Goal: Information Seeking & Learning: Learn about a topic

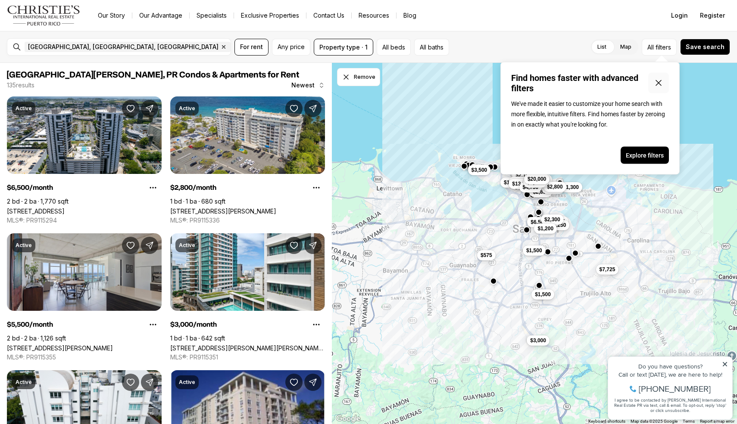
click at [660, 82] on icon "Close popover" at bounding box center [658, 83] width 10 height 10
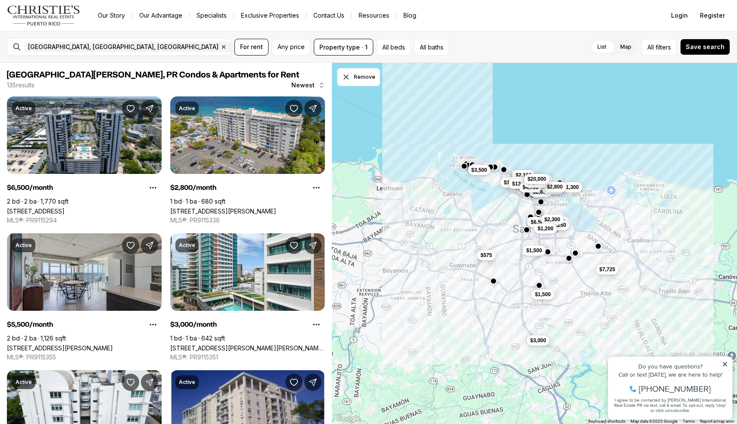
click at [725, 364] on icon at bounding box center [724, 364] width 4 height 4
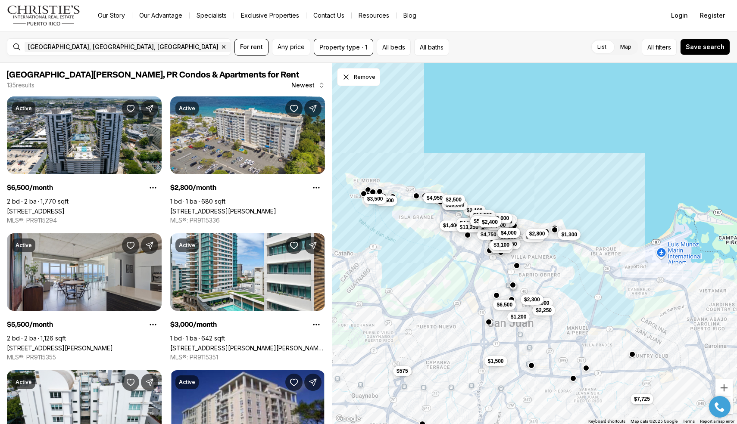
drag, startPoint x: 581, startPoint y: 225, endPoint x: 510, endPoint y: 284, distance: 92.3
click at [510, 284] on button "button" at bounding box center [512, 285] width 7 height 7
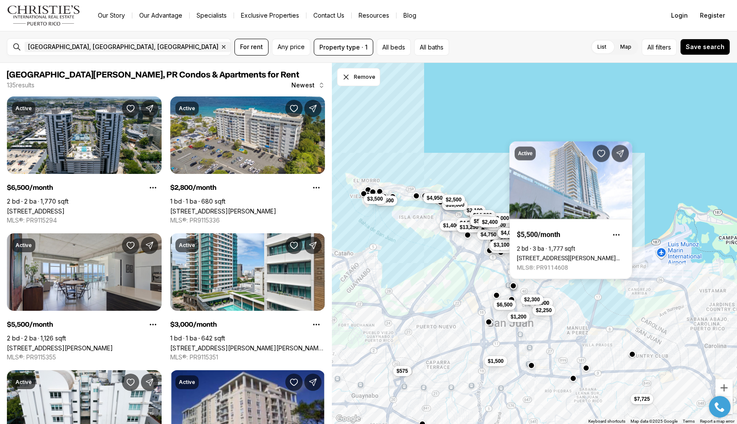
click at [676, 169] on div "$15,000 $1,800 $6,500 $1,500 $2,850 $1,300 $2,000 $2,250 $2,300 $1,200 $1,550 $…" at bounding box center [534, 244] width 405 height 362
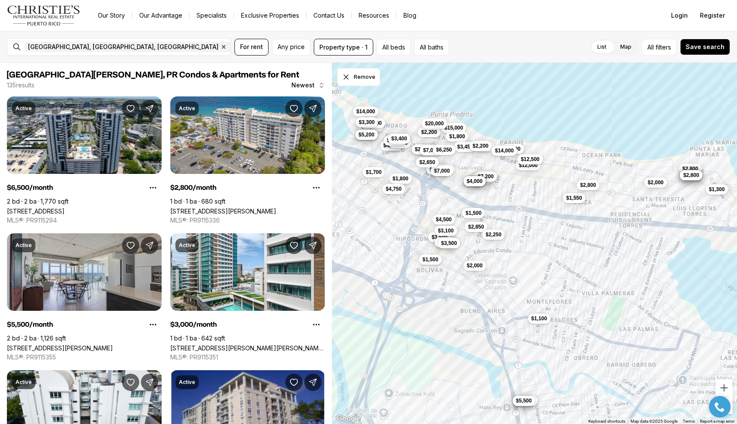
drag, startPoint x: 616, startPoint y: 237, endPoint x: 625, endPoint y: 254, distance: 18.9
click at [625, 254] on div "$15,000 $1,800 $1,500 $2,000 $3,450 $2,850 $12,000 $8,500 $12,500 $6,500 $2,200…" at bounding box center [534, 244] width 405 height 362
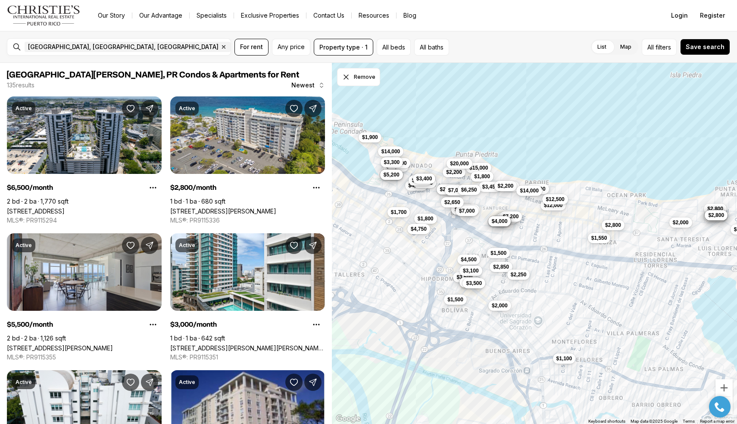
drag, startPoint x: 552, startPoint y: 238, endPoint x: 578, endPoint y: 278, distance: 47.4
click at [578, 278] on div "$15,000 $1,800 $1,500 $2,000 $3,450 $2,850 $12,000 $8,500 $12,500 $6,500 $2,200…" at bounding box center [534, 244] width 405 height 362
click at [665, 48] on span "filters" at bounding box center [663, 47] width 16 height 9
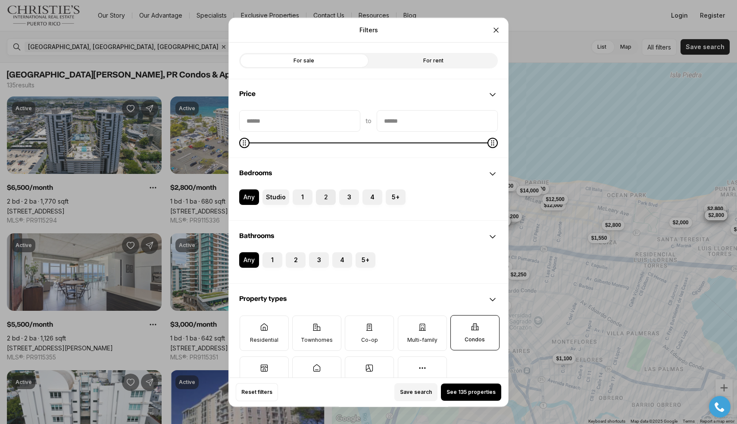
click at [325, 197] on label "2" at bounding box center [326, 197] width 20 height 16
click at [324, 197] on button "2" at bounding box center [320, 193] width 9 height 9
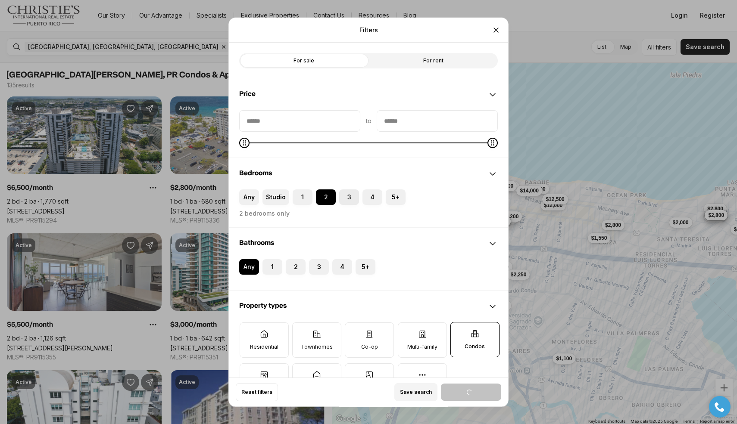
click at [344, 197] on button "3" at bounding box center [343, 193] width 9 height 9
click at [325, 199] on label "2" at bounding box center [326, 197] width 20 height 16
click at [324, 198] on button "2" at bounding box center [320, 193] width 9 height 9
click at [343, 199] on label "3" at bounding box center [349, 197] width 20 height 16
click at [343, 198] on button "3" at bounding box center [343, 193] width 9 height 9
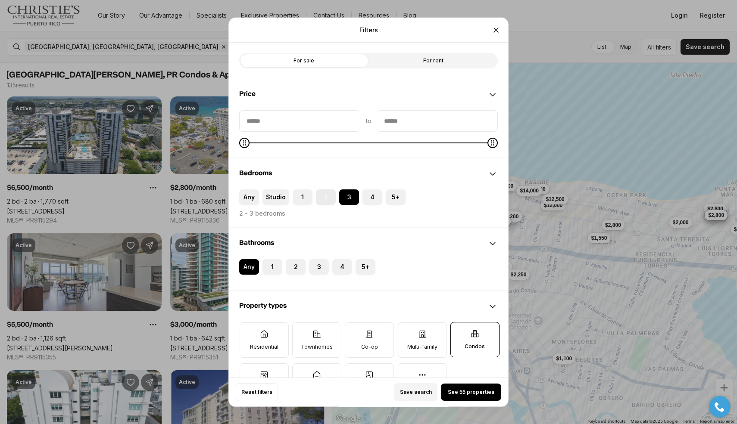
click at [317, 199] on label "2" at bounding box center [326, 197] width 20 height 16
click at [317, 198] on button "2" at bounding box center [320, 193] width 9 height 9
click at [344, 198] on label "3" at bounding box center [349, 197] width 20 height 16
click at [344, 198] on button "3" at bounding box center [343, 193] width 9 height 9
click at [296, 264] on label "2" at bounding box center [296, 267] width 20 height 16
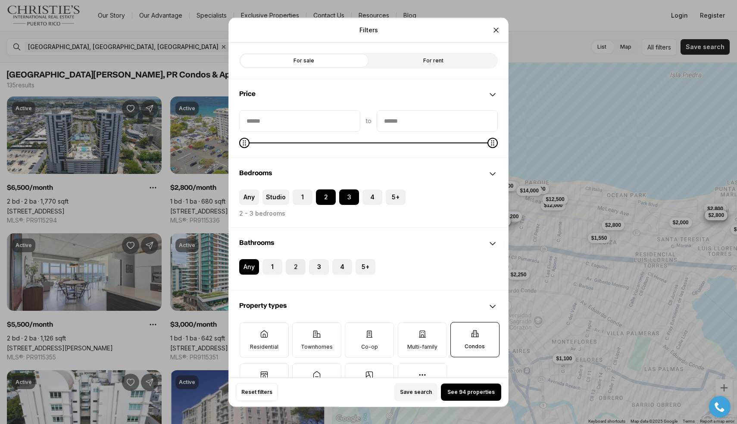
click at [294, 264] on button "2" at bounding box center [290, 263] width 9 height 9
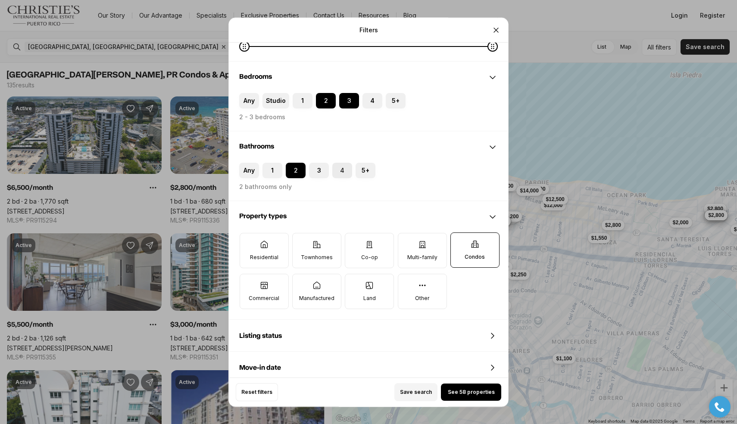
scroll to position [99, 0]
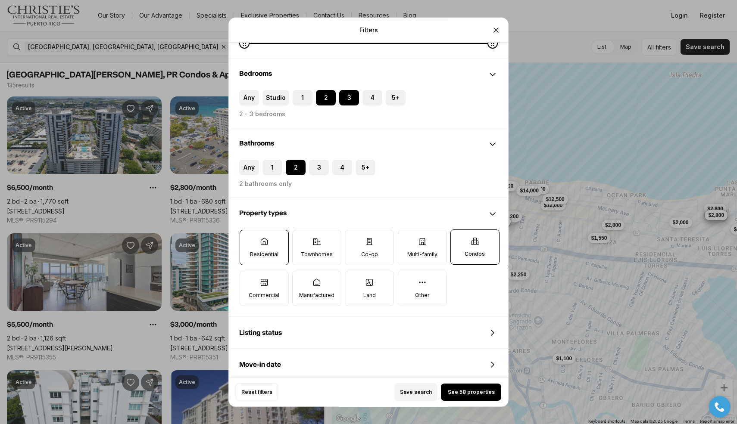
click at [267, 246] on label "Residential" at bounding box center [264, 247] width 49 height 35
click at [249, 239] on button "Residential" at bounding box center [244, 234] width 9 height 9
click at [311, 249] on label "Townhomes" at bounding box center [316, 247] width 49 height 35
click at [301, 239] on button "Townhomes" at bounding box center [296, 234] width 9 height 9
click at [425, 255] on p "Multi-family" at bounding box center [422, 254] width 30 height 7
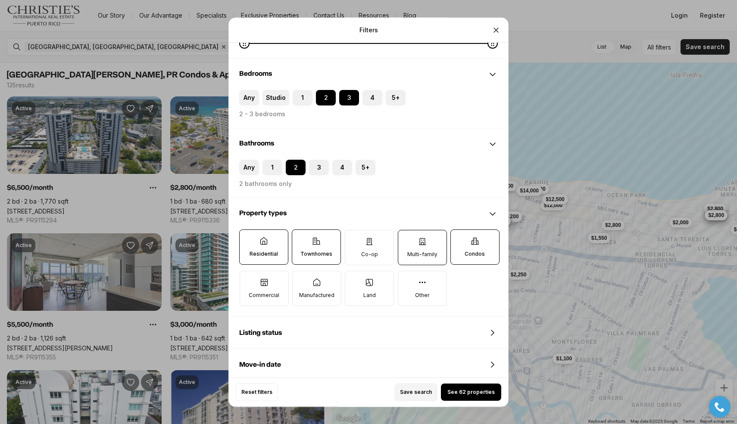
click at [407, 239] on button "Multi-family" at bounding box center [402, 234] width 9 height 9
click at [468, 391] on span "See 62 properties" at bounding box center [470, 392] width 47 height 7
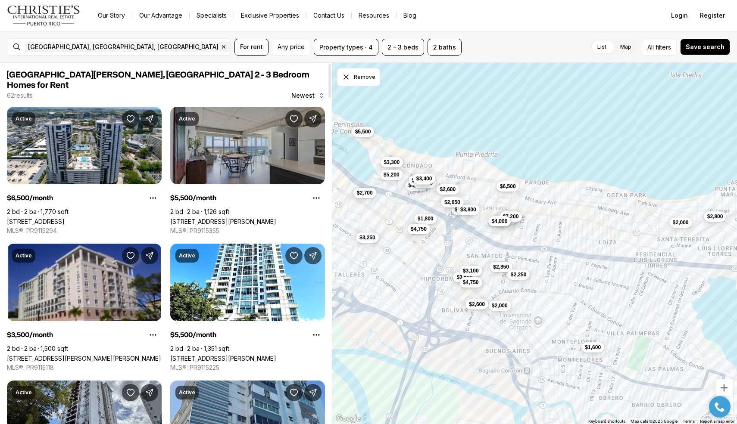
click at [248, 218] on link "[STREET_ADDRESS][PERSON_NAME]" at bounding box center [223, 221] width 106 height 7
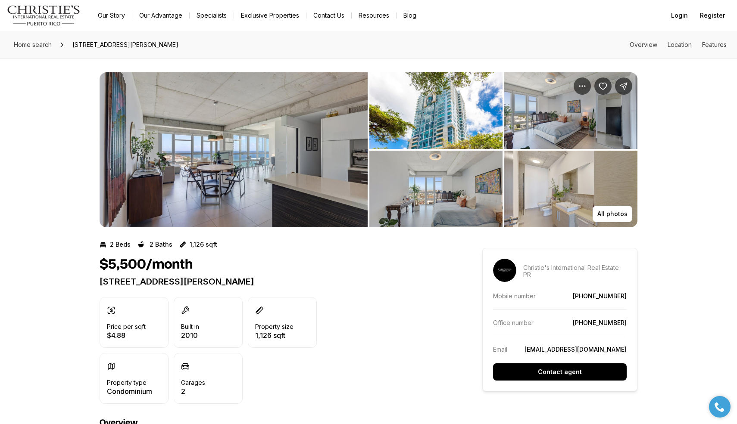
click at [213, 180] on img "View image gallery" at bounding box center [234, 149] width 268 height 155
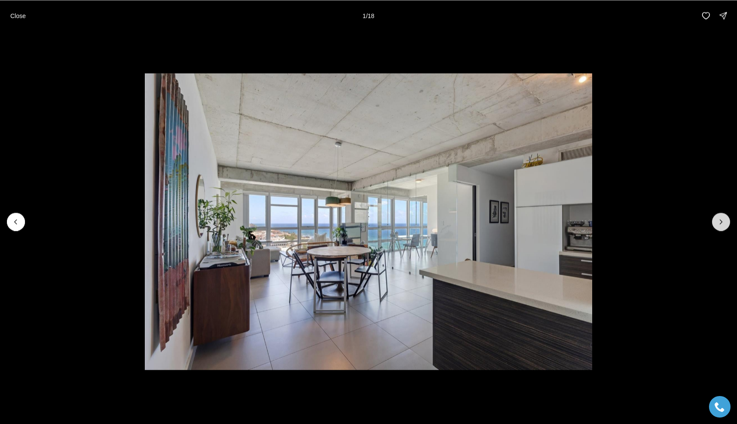
click at [716, 223] on icon "Next slide" at bounding box center [720, 222] width 9 height 9
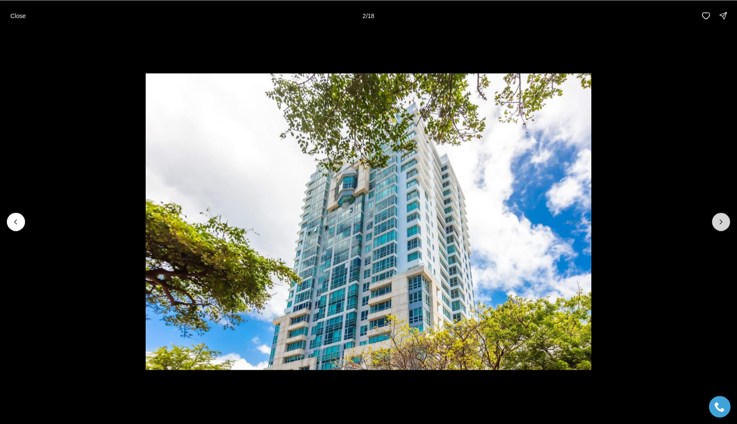
click at [717, 224] on icon "Next slide" at bounding box center [720, 222] width 9 height 9
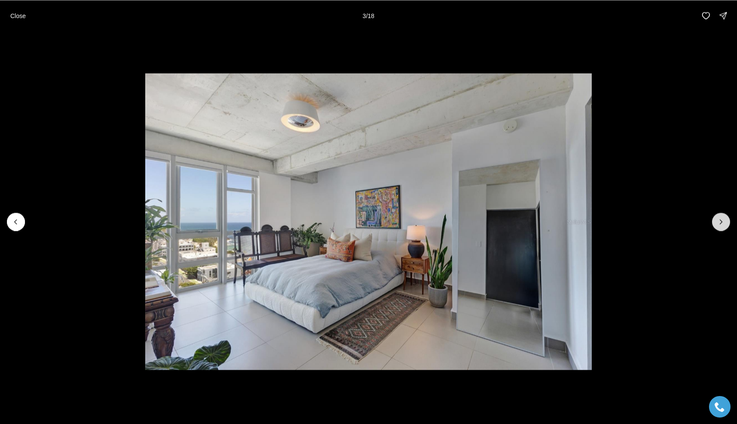
click at [717, 224] on icon "Next slide" at bounding box center [720, 222] width 9 height 9
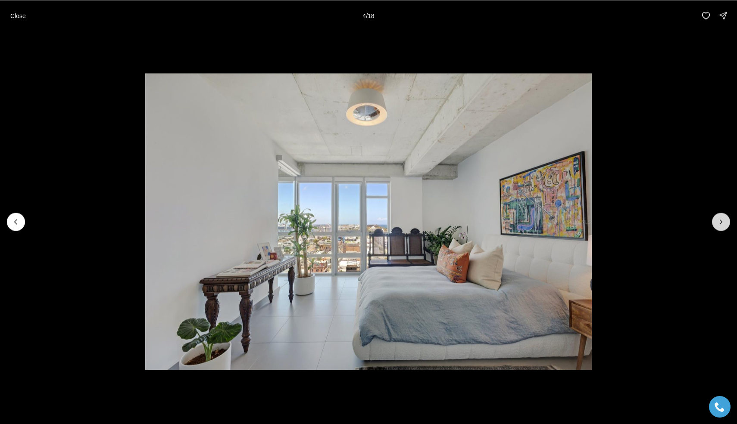
click at [717, 224] on icon "Next slide" at bounding box center [720, 222] width 9 height 9
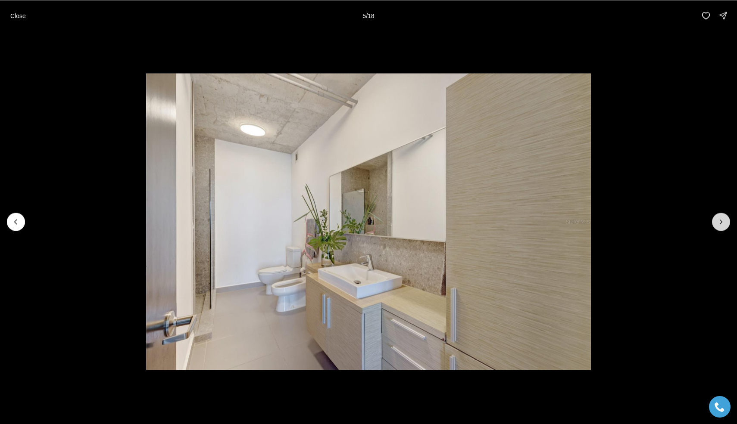
click at [717, 224] on icon "Next slide" at bounding box center [720, 222] width 9 height 9
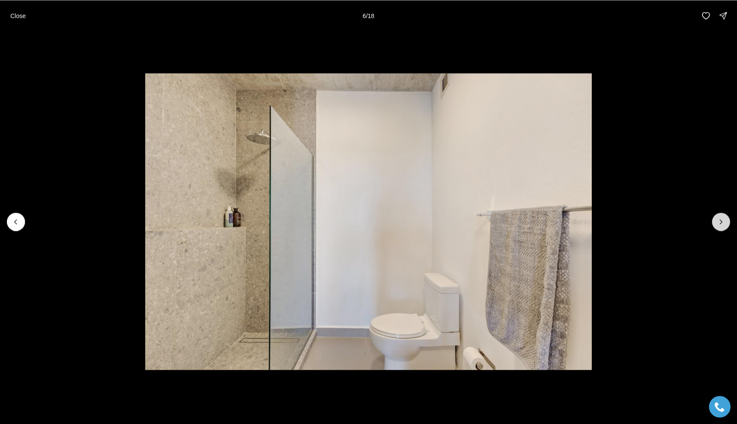
click at [717, 225] on icon "Next slide" at bounding box center [720, 222] width 9 height 9
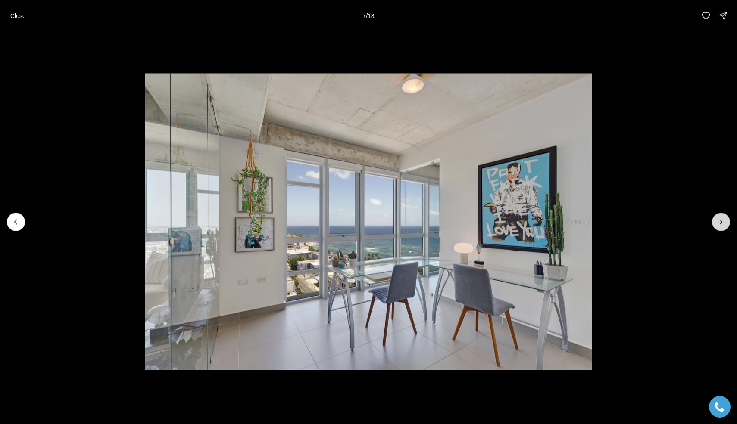
click at [721, 225] on icon "Next slide" at bounding box center [720, 222] width 9 height 9
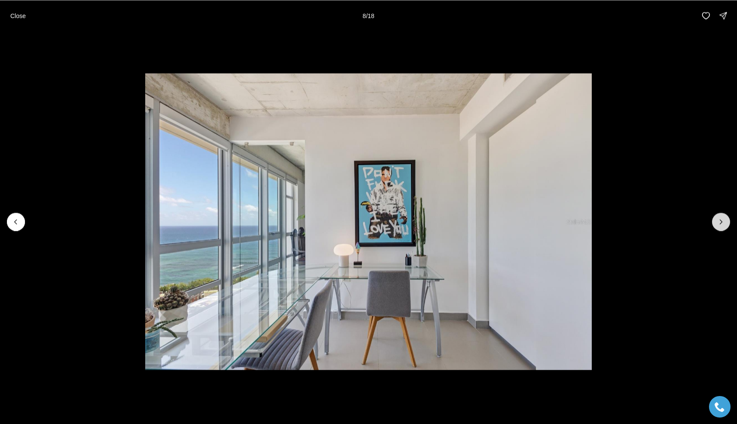
click at [721, 226] on button "Next slide" at bounding box center [721, 222] width 18 height 18
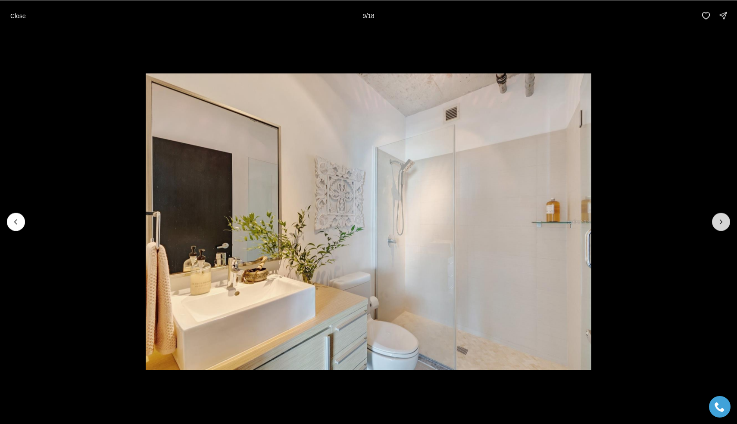
click at [722, 227] on button "Next slide" at bounding box center [721, 222] width 18 height 18
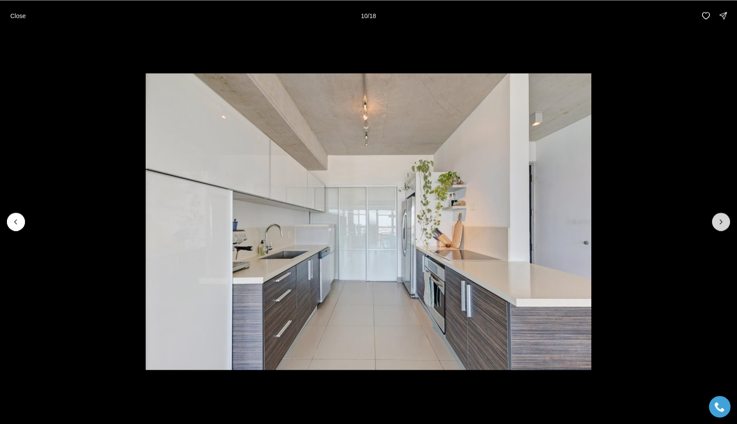
click at [722, 227] on button "Next slide" at bounding box center [721, 222] width 18 height 18
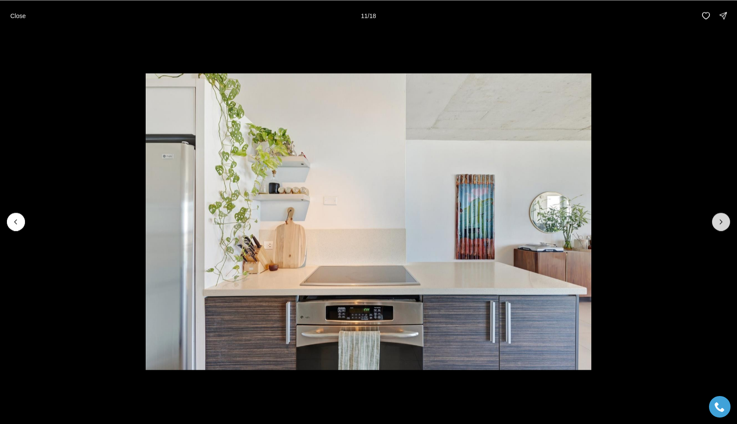
click at [722, 227] on button "Next slide" at bounding box center [721, 222] width 18 height 18
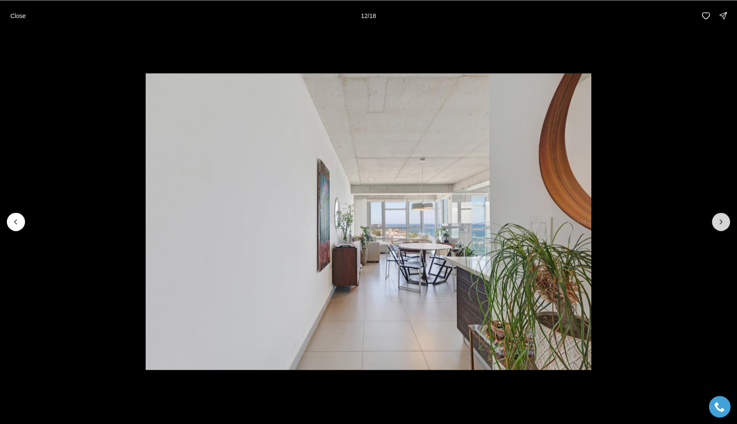
click at [722, 227] on button "Next slide" at bounding box center [721, 222] width 18 height 18
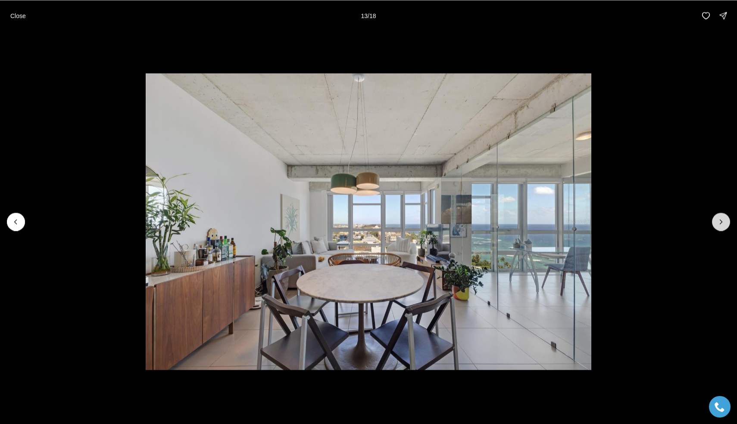
click at [722, 227] on button "Next slide" at bounding box center [721, 222] width 18 height 18
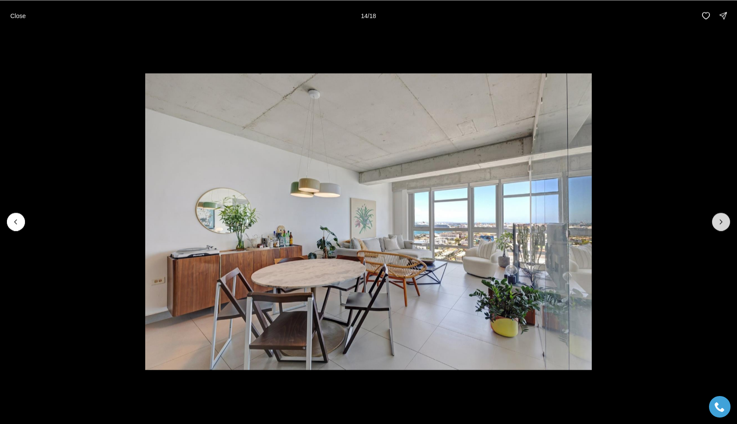
click at [722, 227] on button "Next slide" at bounding box center [721, 222] width 18 height 18
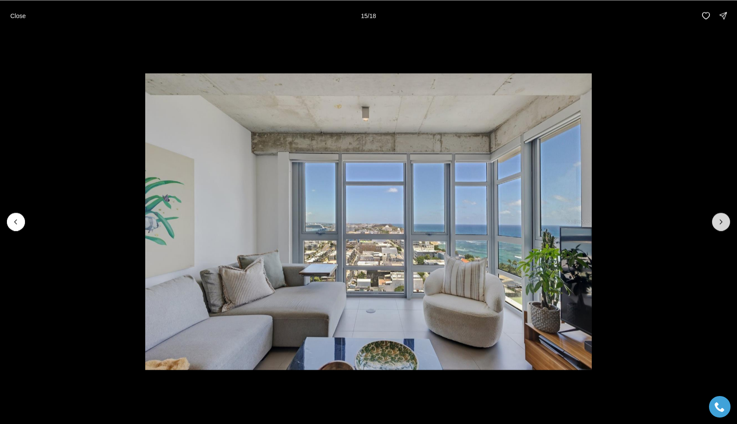
click at [722, 227] on button "Next slide" at bounding box center [721, 222] width 18 height 18
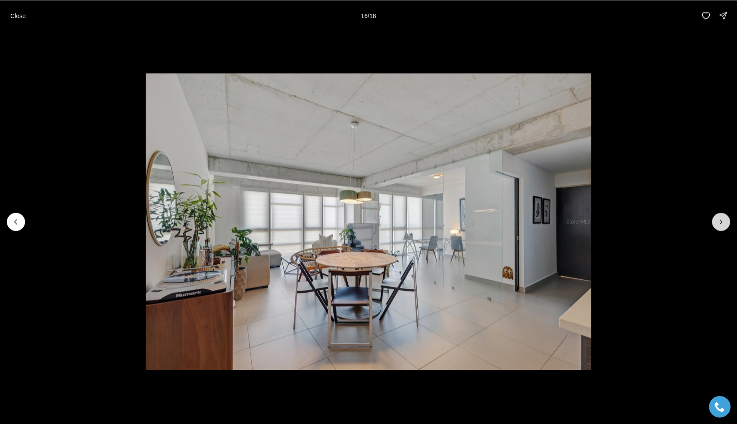
click at [722, 227] on button "Next slide" at bounding box center [721, 222] width 18 height 18
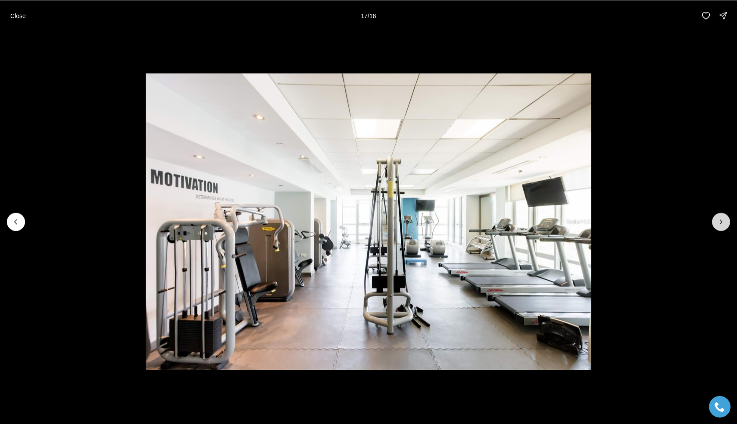
click at [722, 227] on button "Next slide" at bounding box center [721, 222] width 18 height 18
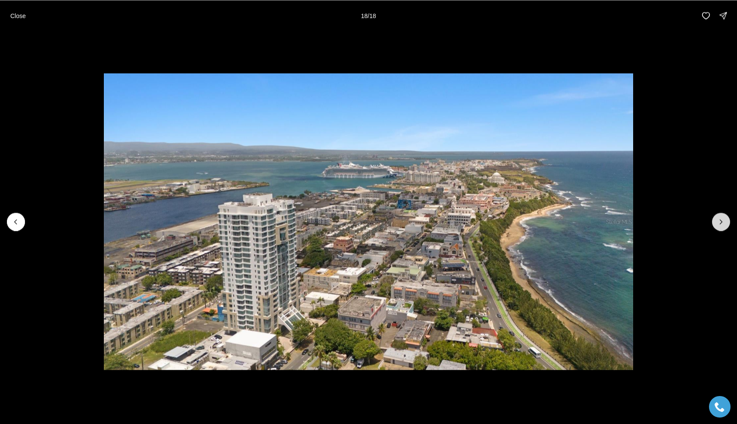
click at [722, 227] on div at bounding box center [721, 222] width 18 height 18
click at [722, 222] on div at bounding box center [721, 222] width 18 height 18
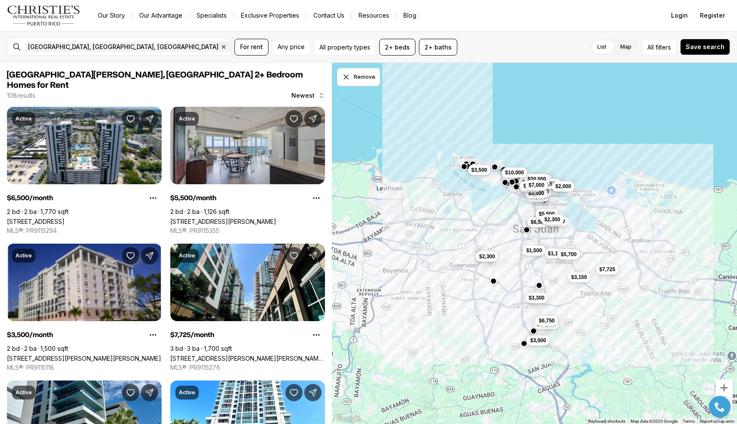
click at [507, 191] on div "$3,100 $15,000 $3,000 $2,600 $6,500 $10,000 $1,100 $5,500 $2,850 $12,000 $12,50…" at bounding box center [534, 244] width 405 height 362
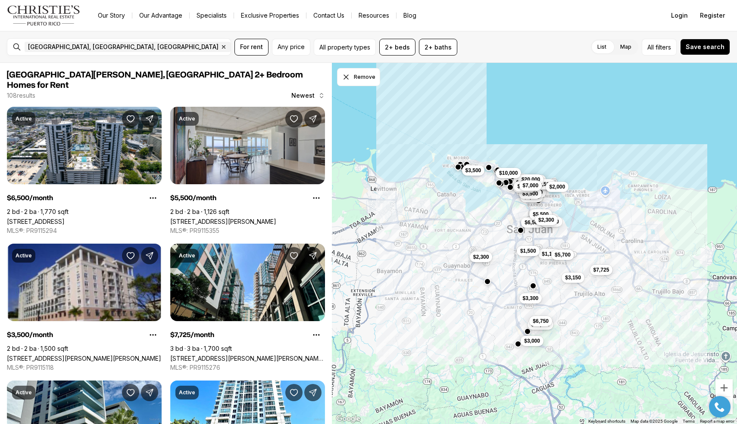
drag, startPoint x: 508, startPoint y: 206, endPoint x: 473, endPoint y: 209, distance: 35.0
click at [473, 209] on div "$3,100 $15,000 $3,000 $2,600 $6,500 $10,000 $1,100 $5,500 $2,850 $12,000 $12,50…" at bounding box center [534, 244] width 405 height 362
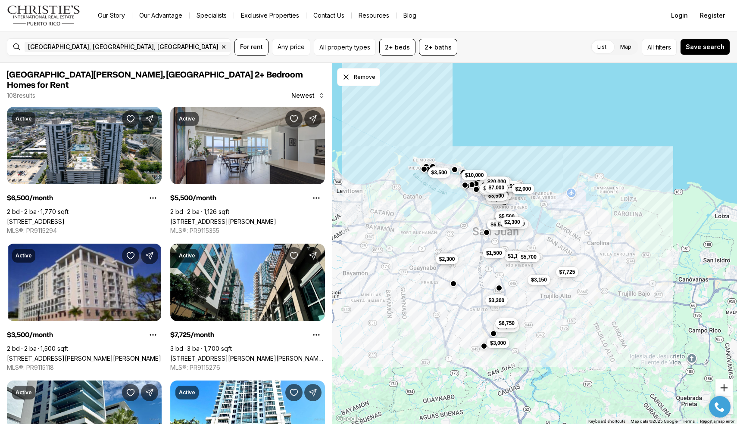
click at [722, 383] on button "Zoom in" at bounding box center [723, 388] width 17 height 17
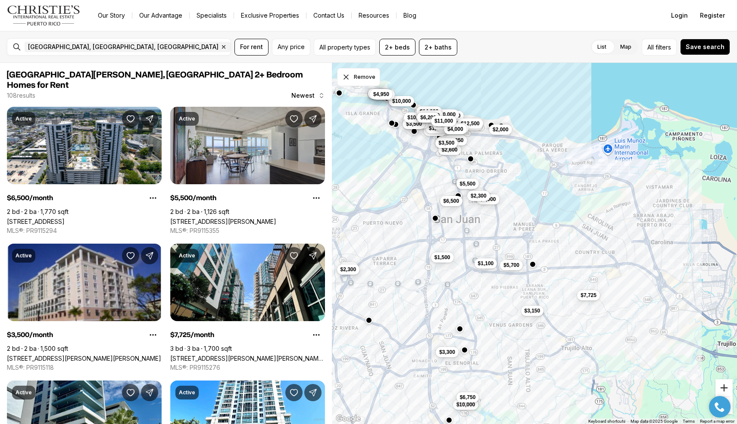
click at [722, 383] on button "Zoom in" at bounding box center [723, 388] width 17 height 17
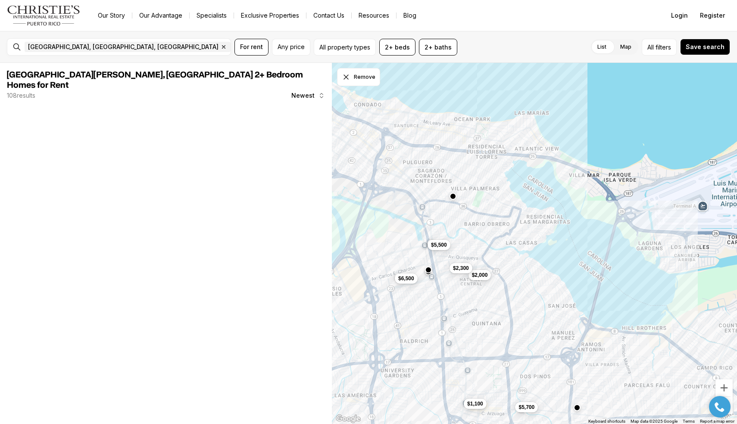
drag, startPoint x: 503, startPoint y: 219, endPoint x: 556, endPoint y: 346, distance: 138.1
click at [556, 346] on div "$6,500 $1,100 $5,500 $5,700 $2,000 $3,150 $2,300 $7,725" at bounding box center [534, 244] width 405 height 362
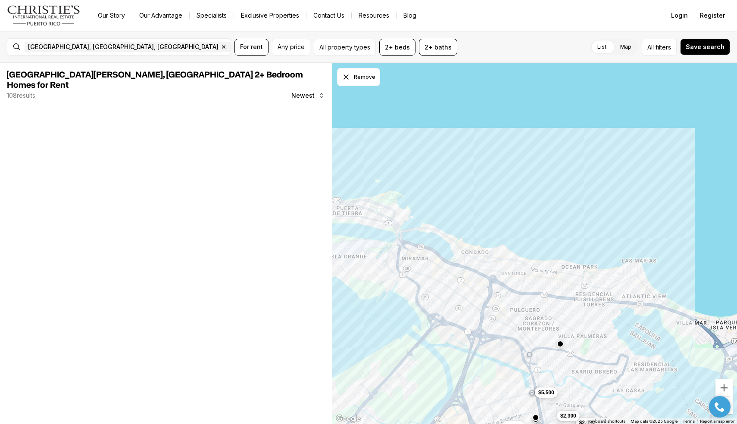
drag, startPoint x: 484, startPoint y: 263, endPoint x: 590, endPoint y: 411, distance: 181.8
click at [590, 411] on div "$6,500 $1,100 $5,500 $5,700 $2,000 $2,300" at bounding box center [534, 244] width 405 height 362
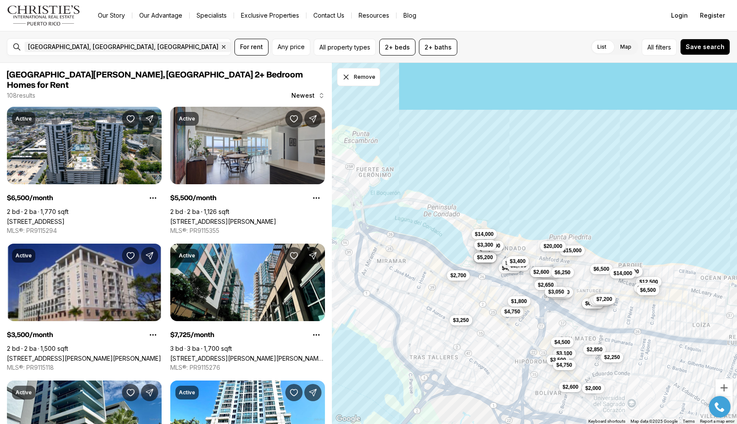
drag, startPoint x: 532, startPoint y: 280, endPoint x: 647, endPoint y: 320, distance: 121.8
click at [647, 320] on div "$1,600 $15,000 $14,000 $10,000 $4,000 $6,500 $3,100 $6,200 $5,999 $5,200 $20,00…" at bounding box center [534, 244] width 405 height 362
click at [426, 265] on span "$4,500" at bounding box center [429, 264] width 16 height 7
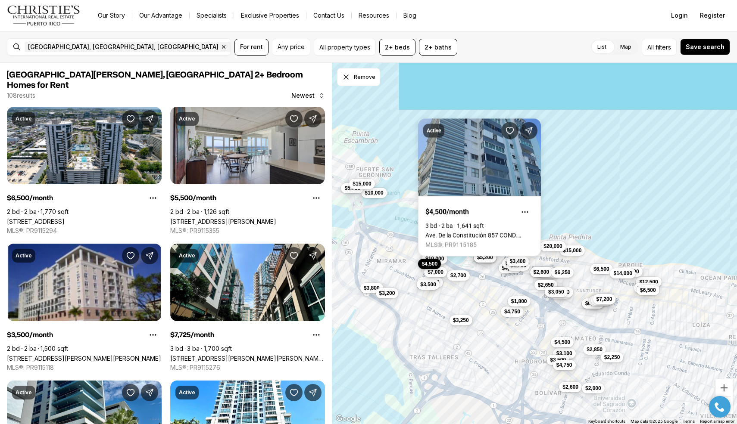
click at [426, 265] on span "$4,500" at bounding box center [429, 264] width 16 height 7
click at [488, 346] on div "$15,000 $14,000 $10,000 $4,000 $6,500 $3,100 $6,200 $5,999 $5,200 $20,000 $7,00…" at bounding box center [534, 244] width 405 height 362
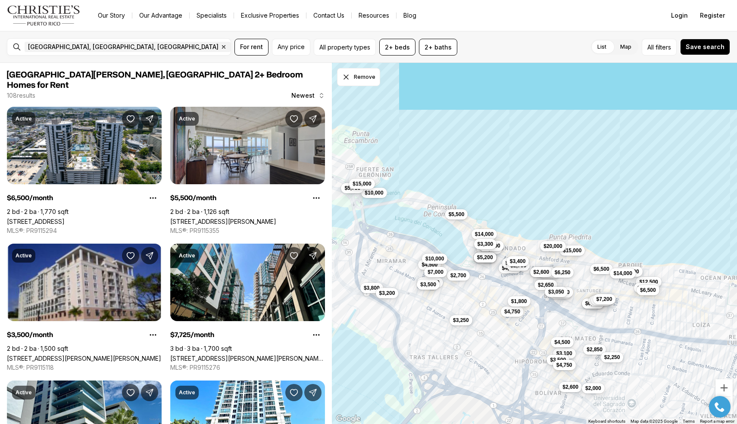
click at [481, 244] on span "$3,300" at bounding box center [485, 244] width 16 height 7
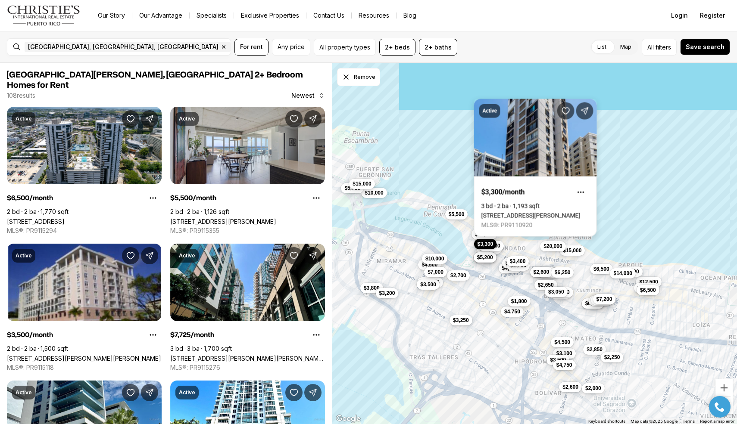
click at [520, 212] on link "5 CALLE CLEMENCEAU #APT 602, SAN JUAN PR, 00907" at bounding box center [530, 215] width 99 height 7
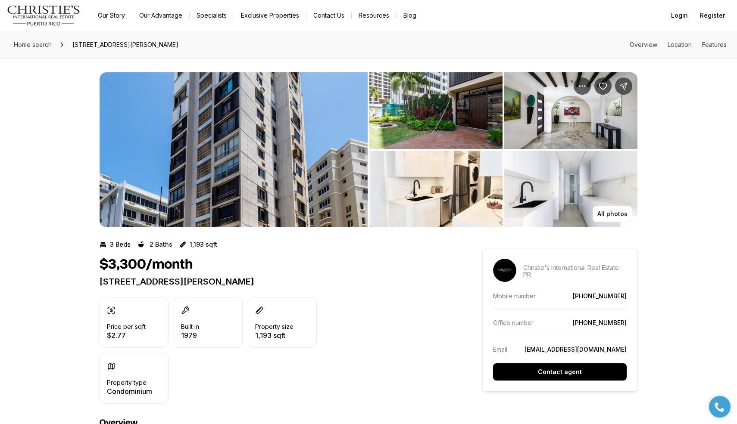
click at [435, 113] on img "View image gallery" at bounding box center [435, 110] width 133 height 77
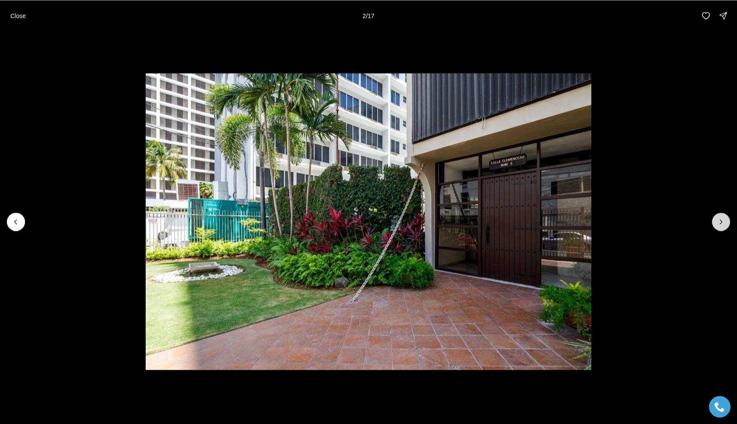
click at [725, 222] on icon "Next slide" at bounding box center [720, 222] width 9 height 9
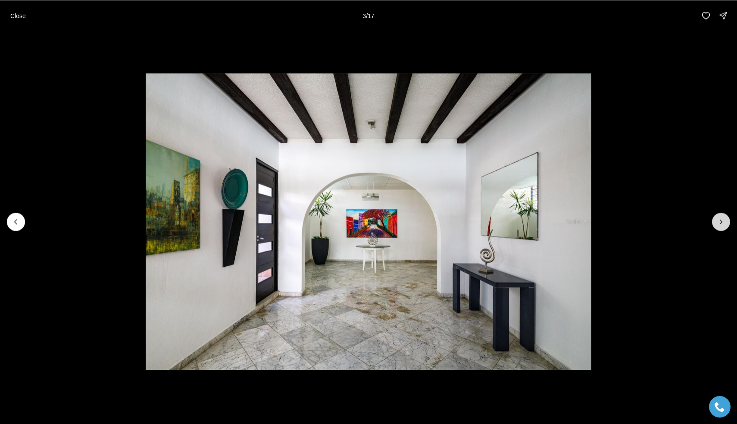
click at [725, 222] on icon "Next slide" at bounding box center [720, 222] width 9 height 9
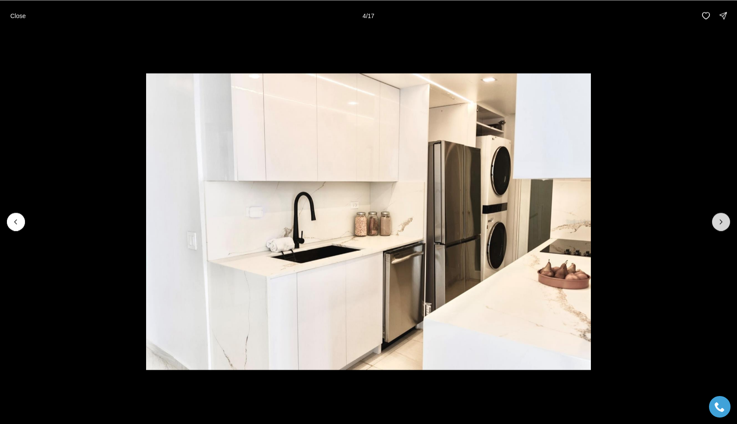
click at [725, 222] on button "Next slide" at bounding box center [721, 222] width 18 height 18
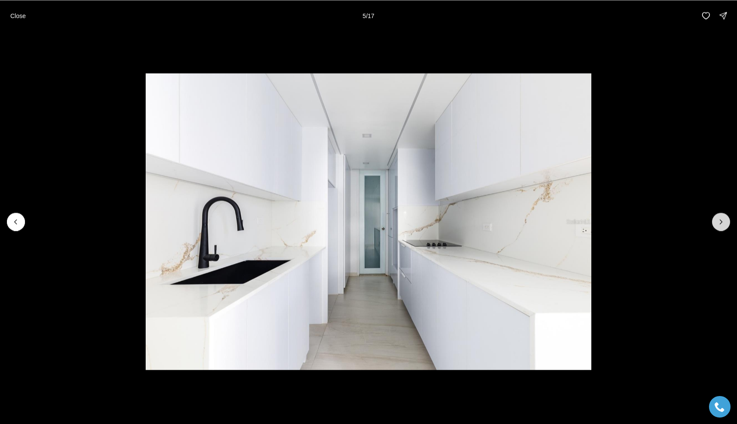
click at [725, 223] on button "Next slide" at bounding box center [721, 222] width 18 height 18
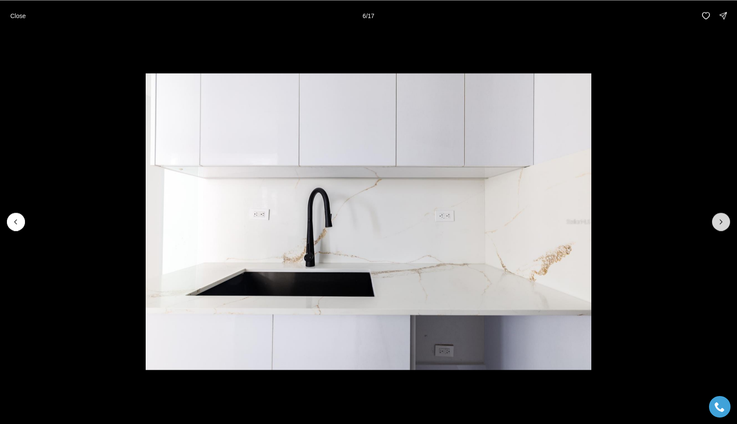
click at [725, 223] on button "Next slide" at bounding box center [721, 222] width 18 height 18
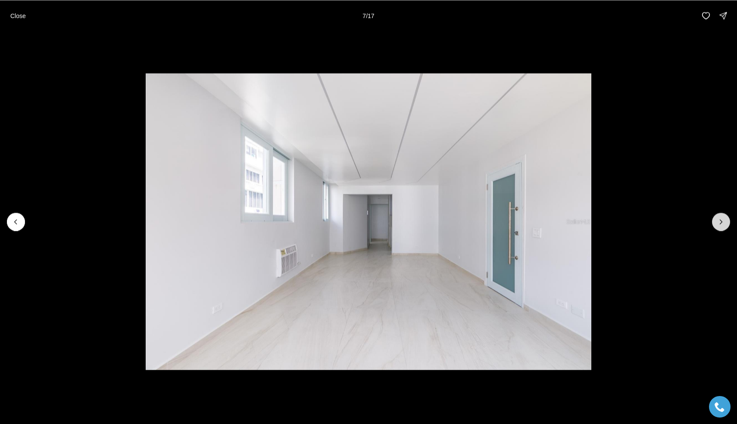
click at [725, 223] on button "Next slide" at bounding box center [721, 222] width 18 height 18
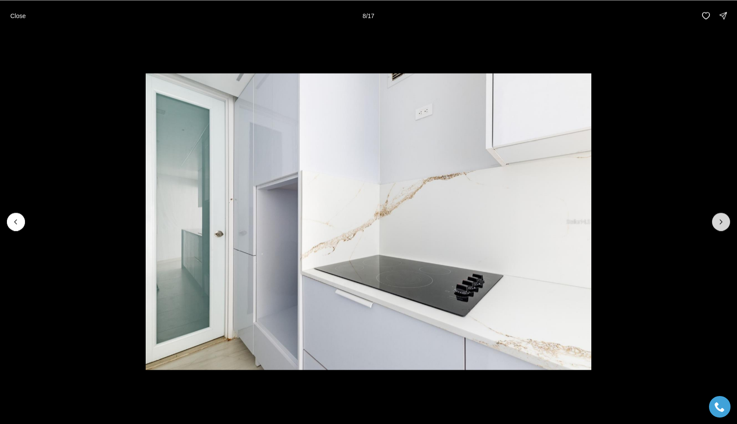
click at [727, 224] on button "Next slide" at bounding box center [721, 222] width 18 height 18
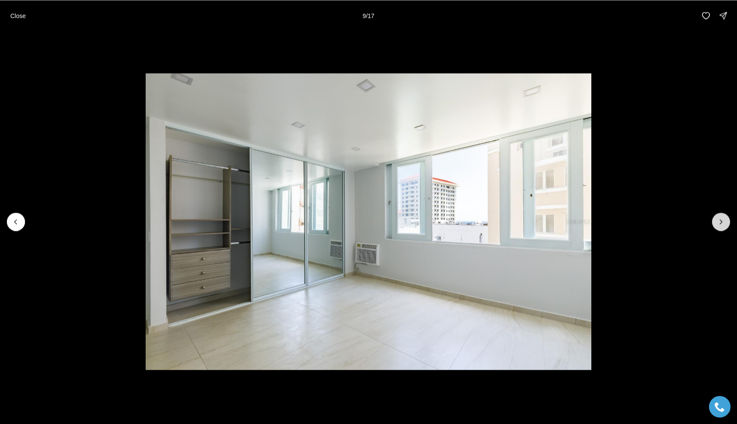
click at [727, 224] on button "Next slide" at bounding box center [721, 222] width 18 height 18
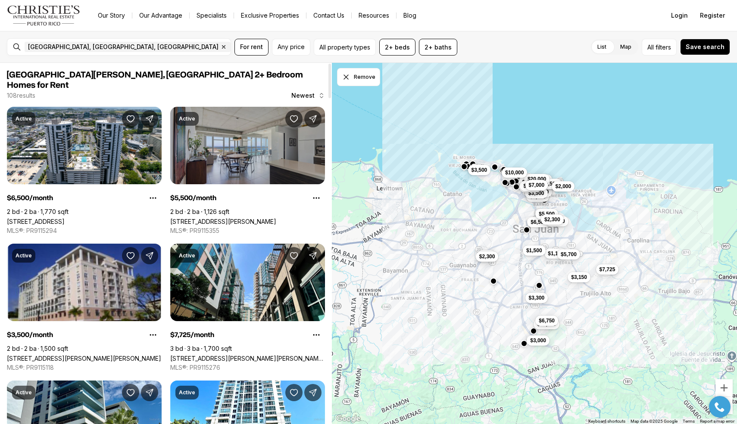
click at [243, 218] on link "404 AVENIDA DE LA CONSTITUCION #1608, SAN JUAN PR, 00901" at bounding box center [223, 221] width 106 height 7
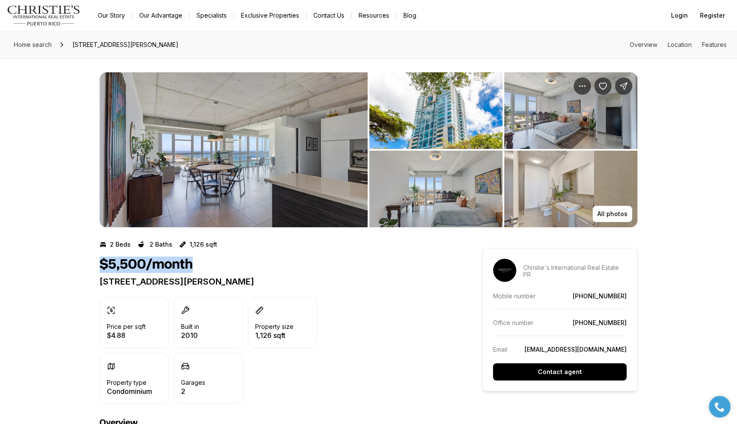
drag, startPoint x: 99, startPoint y: 264, endPoint x: 210, endPoint y: 269, distance: 111.3
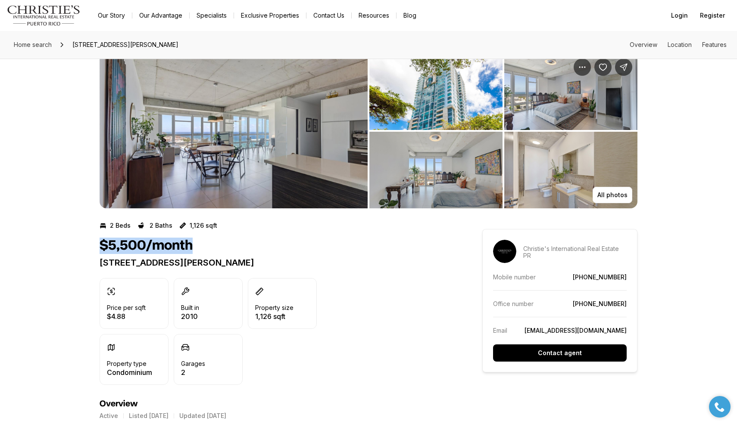
scroll to position [19, 0]
click at [619, 194] on p "All photos" at bounding box center [612, 194] width 30 height 7
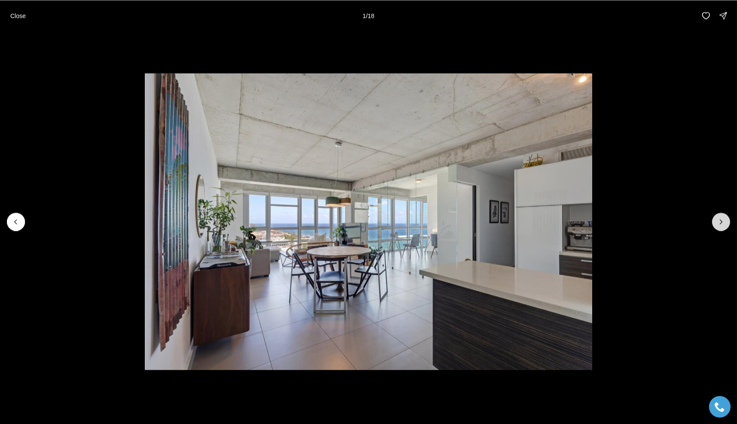
click at [722, 224] on icon "Next slide" at bounding box center [720, 222] width 9 height 9
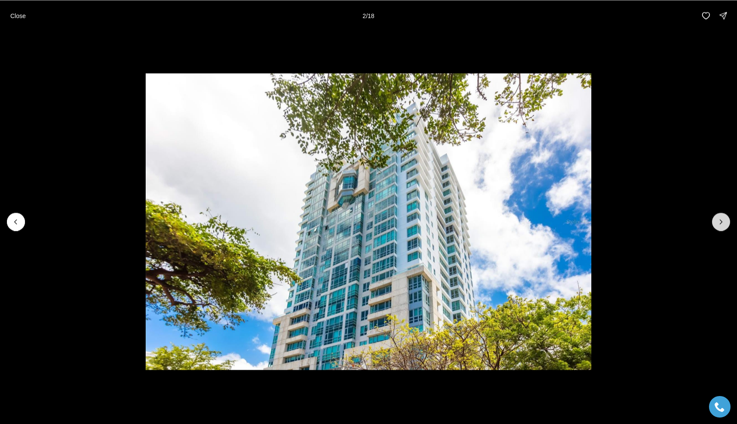
click at [723, 224] on icon "Next slide" at bounding box center [720, 222] width 9 height 9
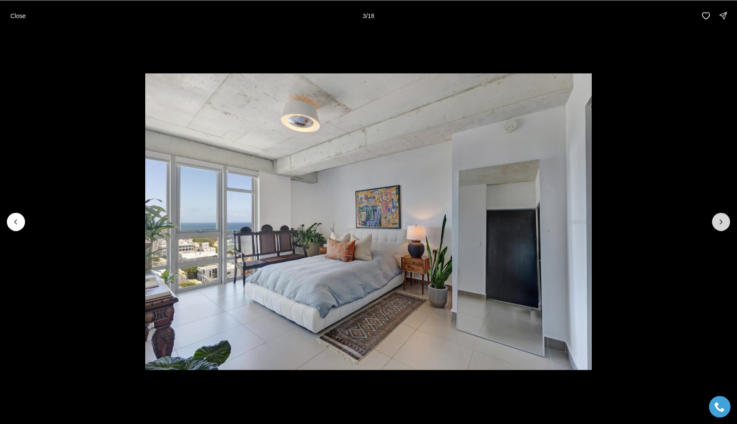
click at [724, 224] on icon "Next slide" at bounding box center [720, 222] width 9 height 9
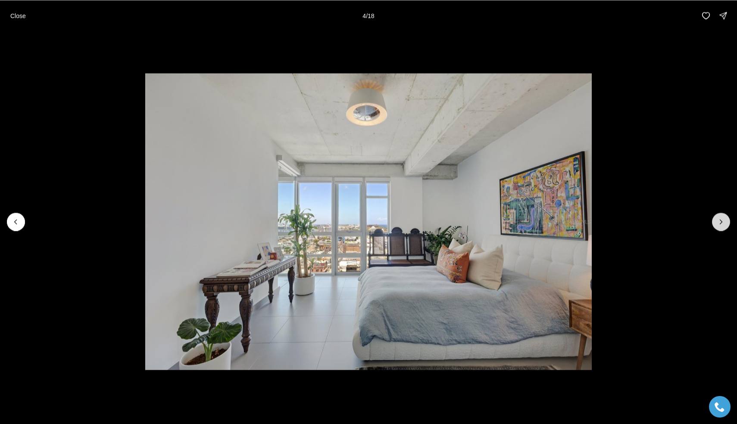
click at [724, 224] on icon "Next slide" at bounding box center [720, 222] width 9 height 9
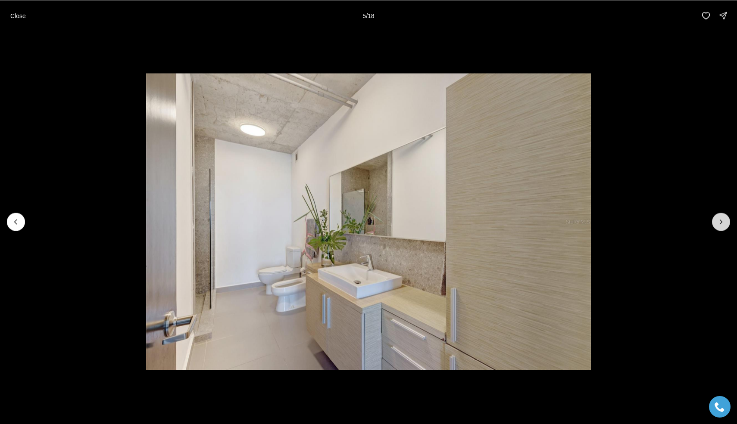
click at [724, 224] on icon "Next slide" at bounding box center [720, 222] width 9 height 9
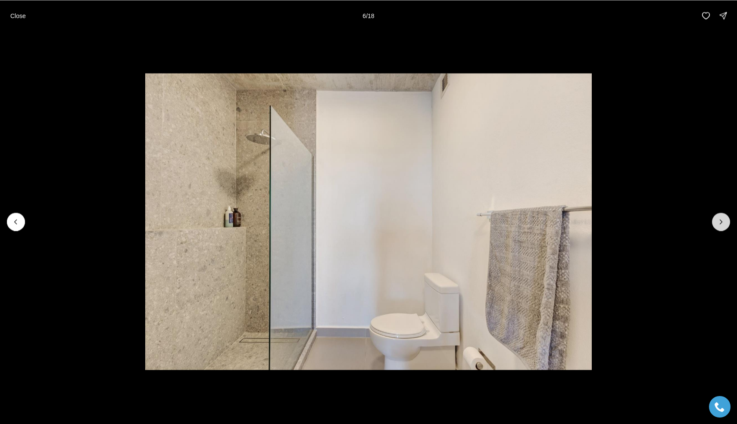
click at [724, 224] on icon "Next slide" at bounding box center [720, 222] width 9 height 9
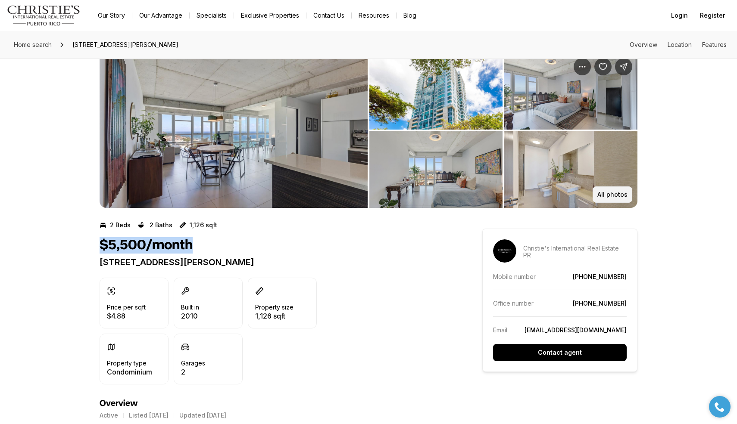
click at [617, 195] on p "All photos" at bounding box center [612, 194] width 30 height 7
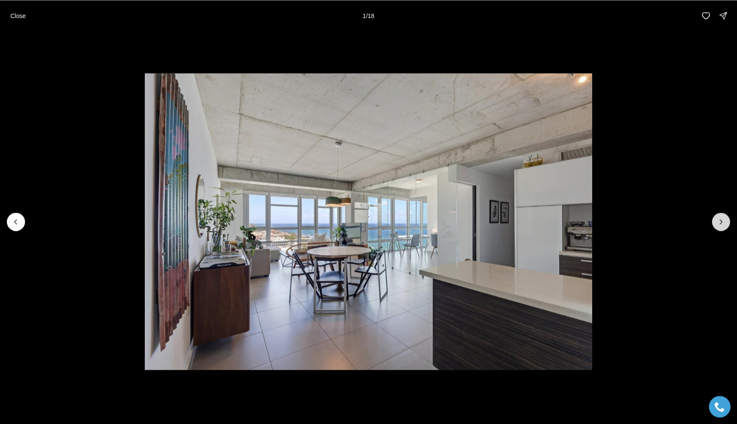
click at [717, 224] on icon "Next slide" at bounding box center [720, 222] width 9 height 9
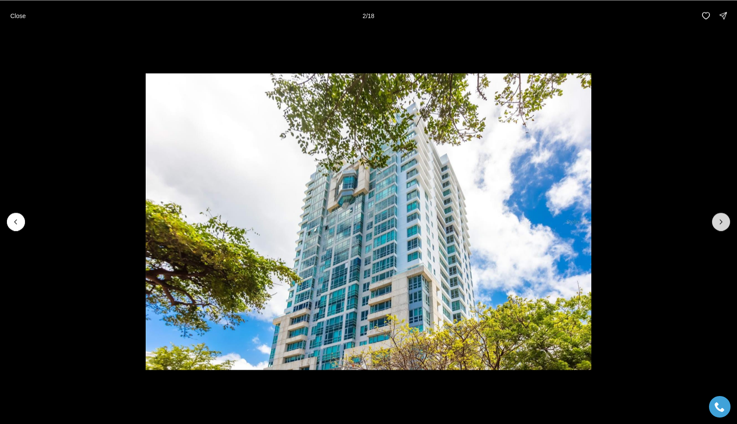
click at [717, 224] on icon "Next slide" at bounding box center [720, 222] width 9 height 9
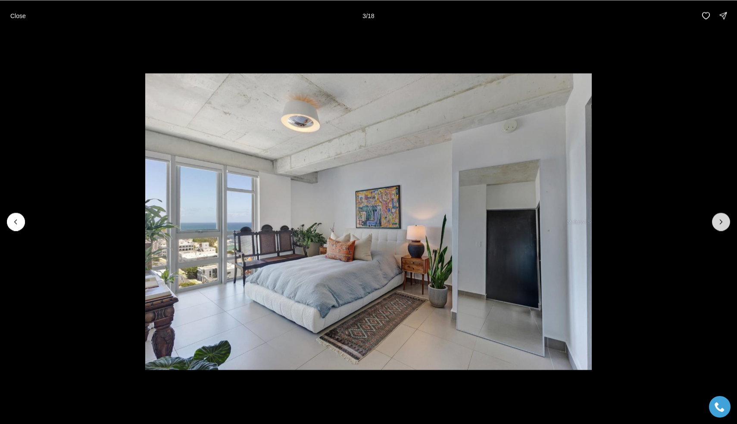
click at [718, 225] on icon "Next slide" at bounding box center [720, 222] width 9 height 9
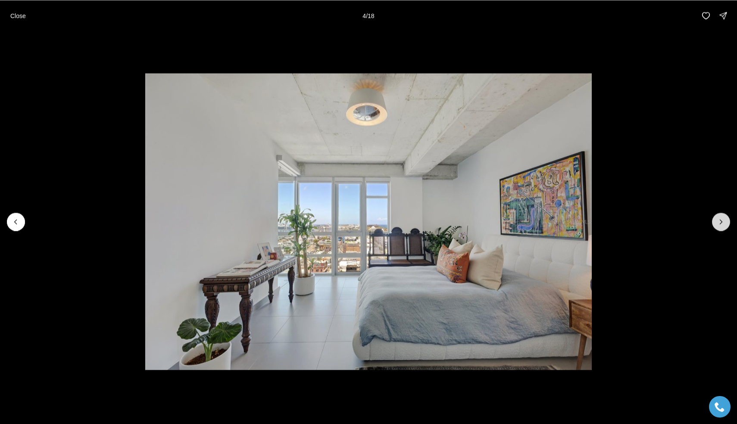
click at [719, 226] on button "Next slide" at bounding box center [721, 222] width 18 height 18
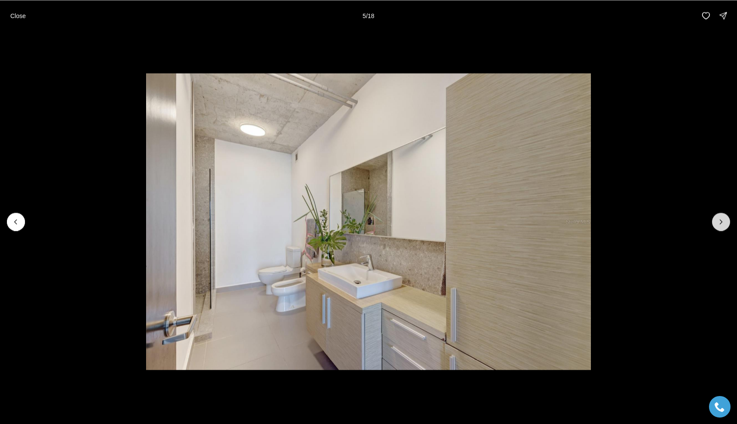
click at [718, 230] on button "Next slide" at bounding box center [721, 222] width 18 height 18
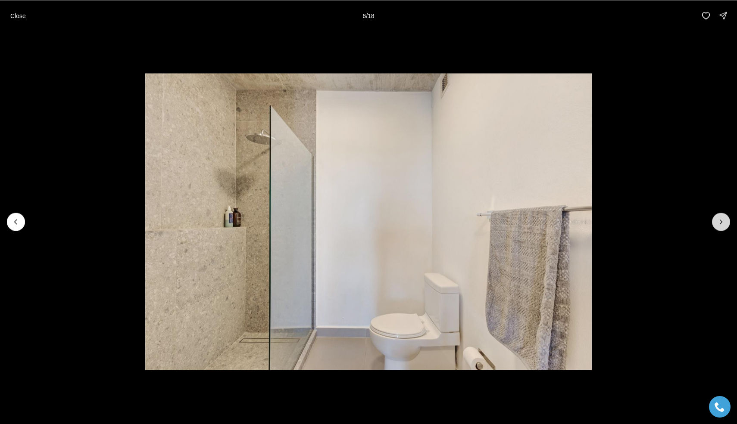
click at [718, 230] on button "Next slide" at bounding box center [721, 222] width 18 height 18
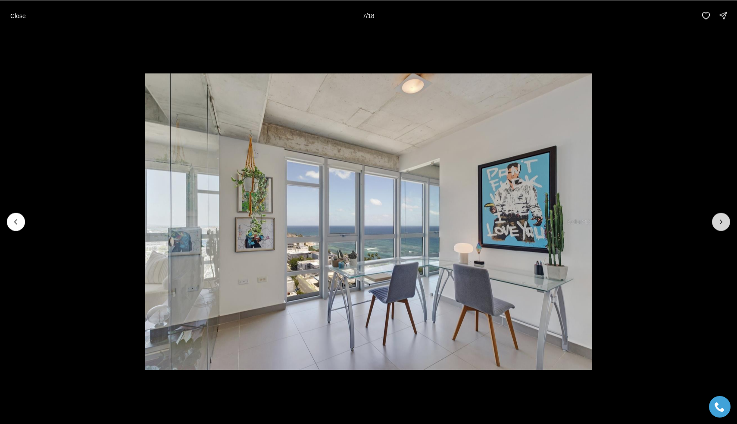
click at [718, 230] on button "Next slide" at bounding box center [721, 222] width 18 height 18
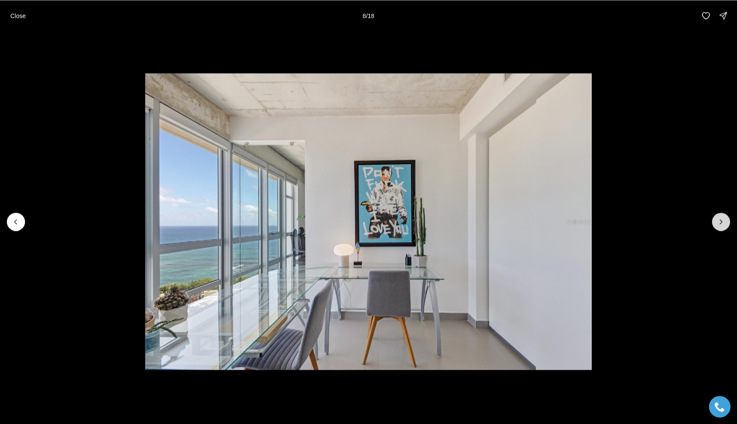
click at [719, 230] on button "Next slide" at bounding box center [721, 222] width 18 height 18
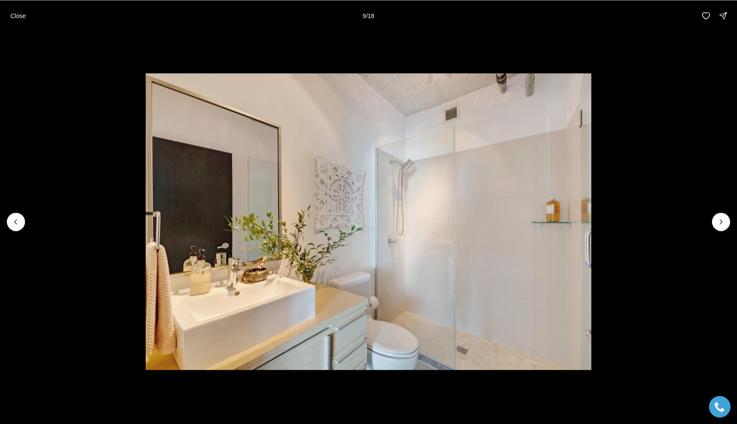
click at [719, 231] on li "9 of 18" at bounding box center [368, 221] width 737 height 381
click at [721, 223] on icon "Next slide" at bounding box center [720, 222] width 9 height 9
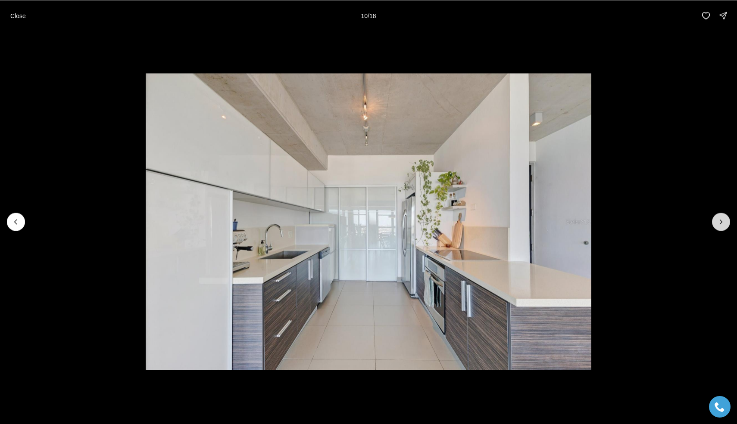
click at [721, 223] on icon "Next slide" at bounding box center [720, 222] width 9 height 9
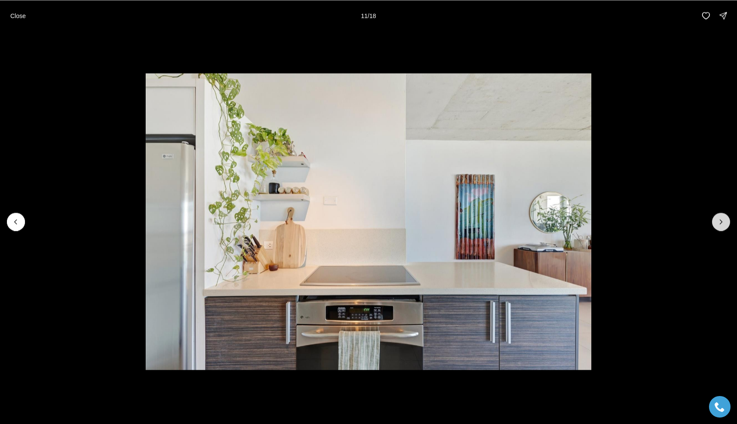
click at [722, 224] on icon "Next slide" at bounding box center [720, 222] width 9 height 9
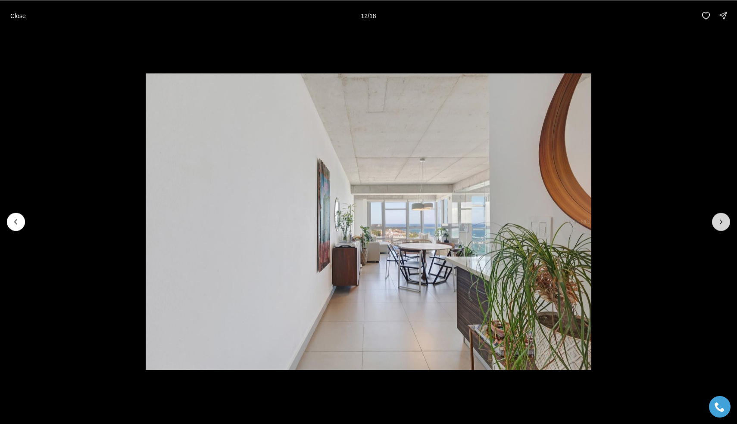
click at [723, 225] on icon "Next slide" at bounding box center [720, 222] width 9 height 9
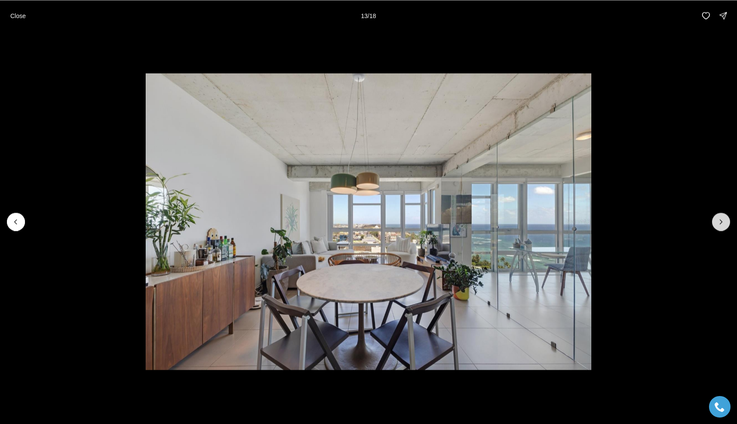
click at [723, 225] on icon "Next slide" at bounding box center [720, 222] width 9 height 9
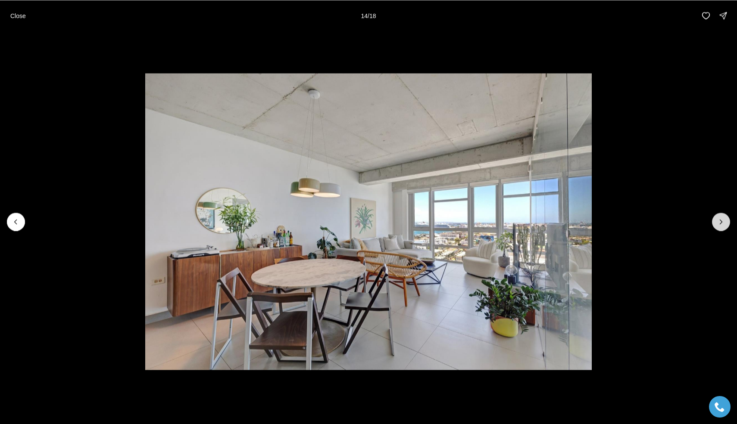
click at [723, 226] on button "Next slide" at bounding box center [721, 222] width 18 height 18
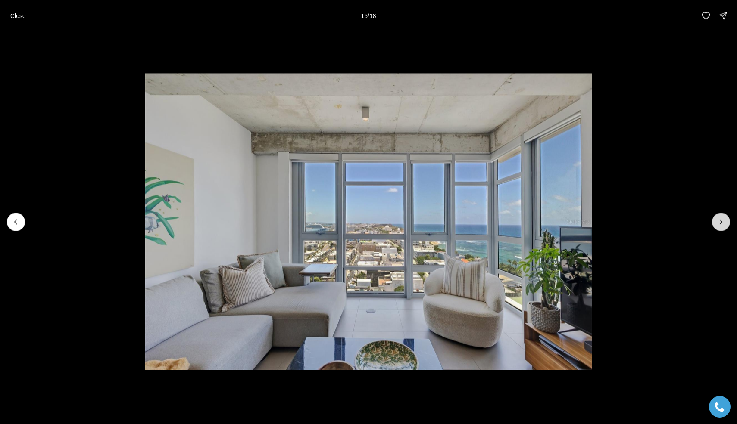
click at [724, 226] on button "Next slide" at bounding box center [721, 222] width 18 height 18
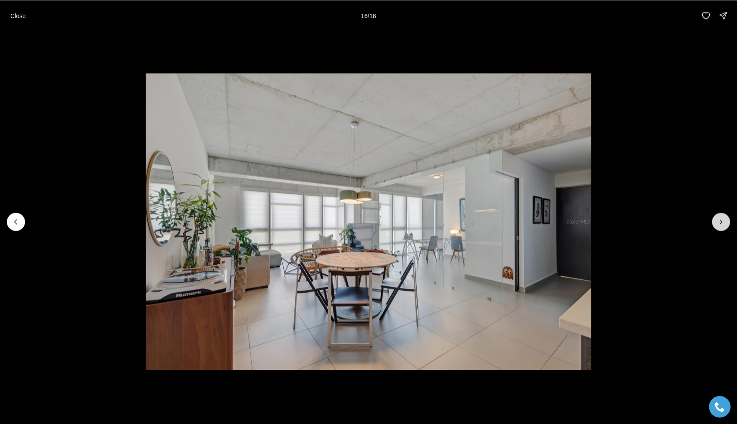
click at [725, 227] on button "Next slide" at bounding box center [721, 222] width 18 height 18
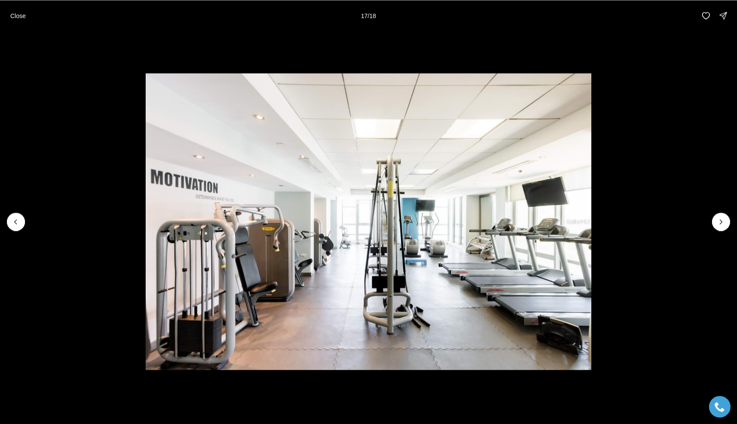
click at [727, 228] on li "17 of 18" at bounding box center [368, 221] width 737 height 381
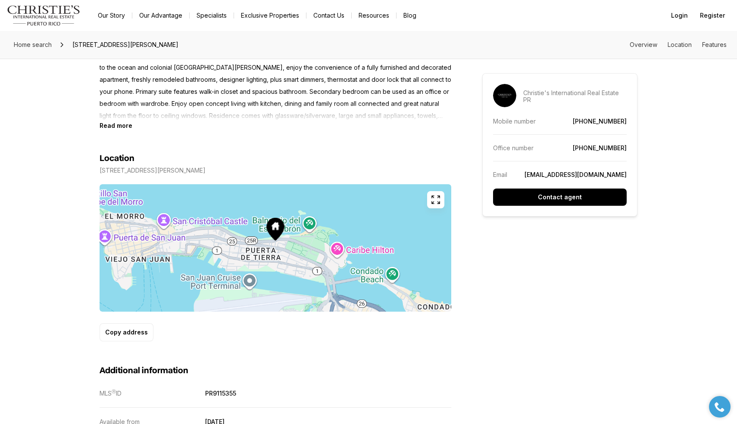
scroll to position [395, 0]
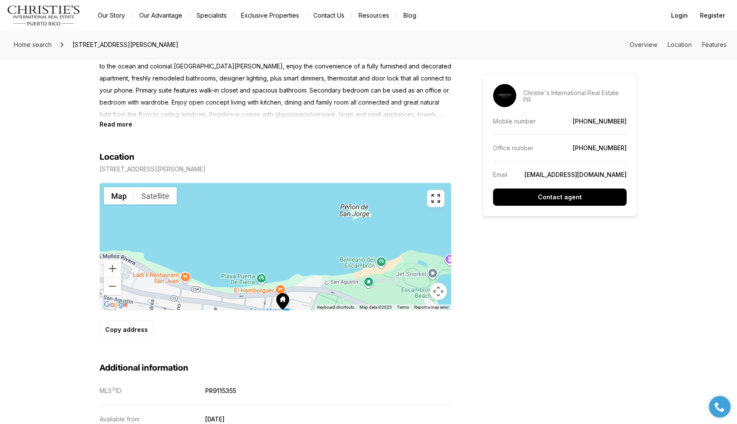
drag, startPoint x: 351, startPoint y: 250, endPoint x: 351, endPoint y: 311, distance: 60.7
click at [351, 311] on div "Location [STREET_ADDRESS][PERSON_NAME] ← Move left → Move right ↑ Move up ↓ Mov…" at bounding box center [276, 245] width 352 height 187
click at [346, 277] on div at bounding box center [276, 247] width 352 height 128
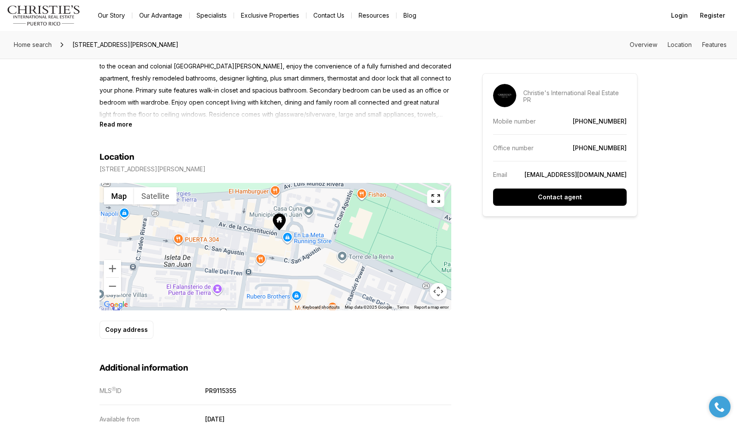
drag, startPoint x: 308, startPoint y: 287, endPoint x: 335, endPoint y: 182, distance: 108.7
click at [336, 182] on div "Location [STREET_ADDRESS][PERSON_NAME] ← Move left → Move right ↑ Move up ↓ Mov…" at bounding box center [276, 245] width 352 height 187
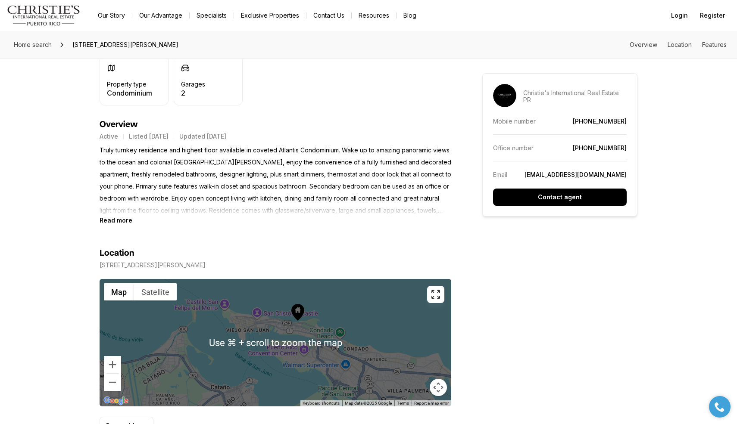
scroll to position [265, 0]
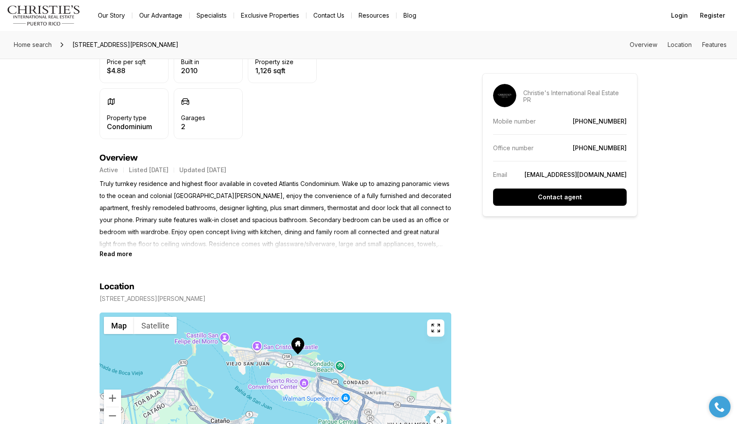
click at [284, 246] on p "Truly turnkey residence and highest floor available in coveted Atlantis Condomi…" at bounding box center [276, 214] width 352 height 72
click at [113, 254] on b "Read more" at bounding box center [116, 253] width 33 height 7
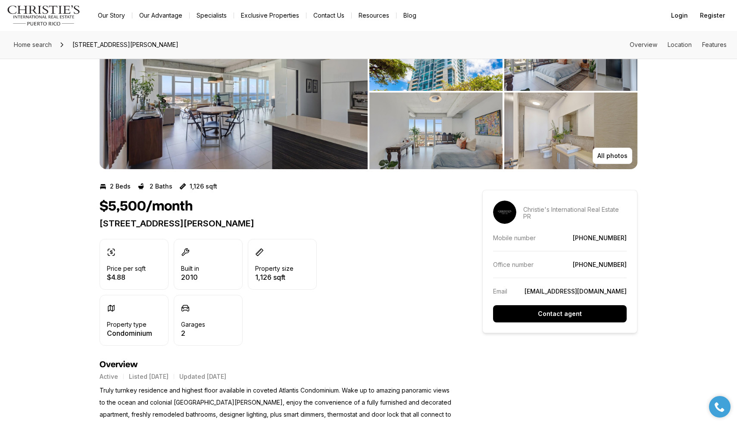
scroll to position [22, 0]
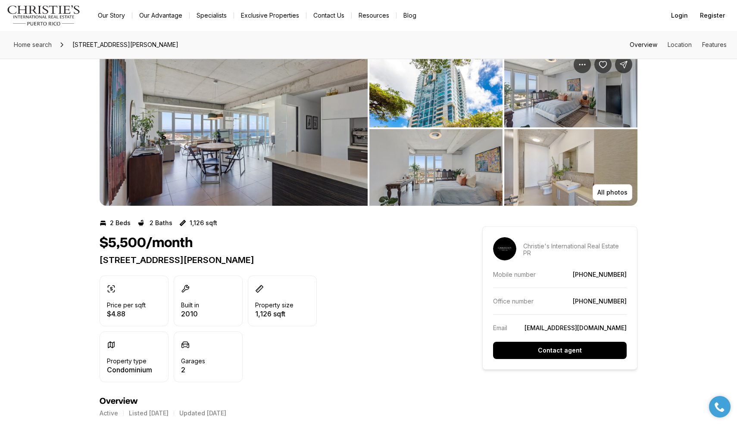
click at [646, 47] on link "Overview" at bounding box center [643, 44] width 28 height 7
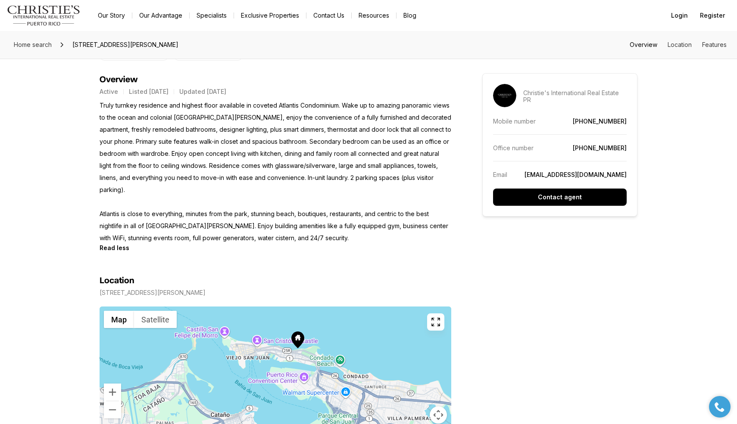
scroll to position [355, 0]
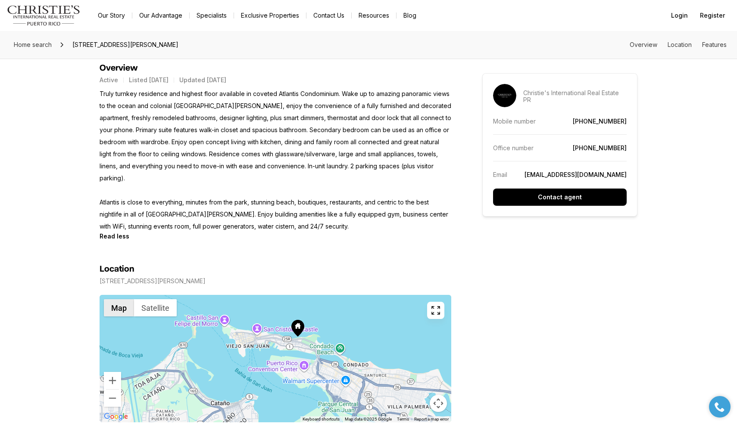
click at [121, 299] on button "Map" at bounding box center [119, 307] width 30 height 17
click at [104, 264] on div "Location [STREET_ADDRESS][PERSON_NAME] ← Move left → Move right ↑ Move up ↓ Mov…" at bounding box center [276, 357] width 352 height 187
copy div "[STREET_ADDRESS][PERSON_NAME]"
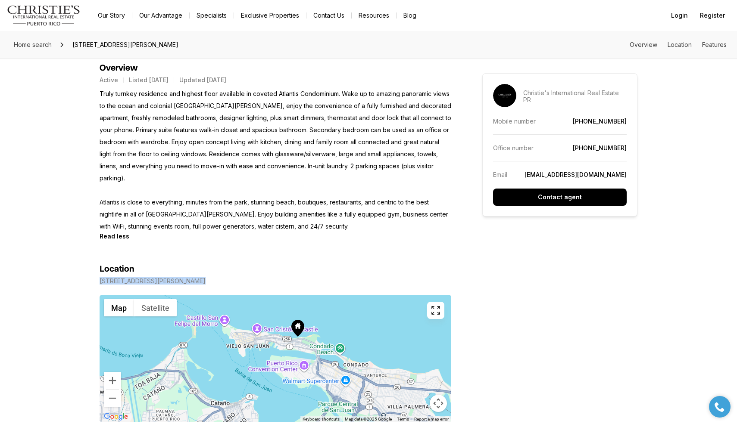
click at [212, 12] on link "Specialists" at bounding box center [212, 15] width 44 height 12
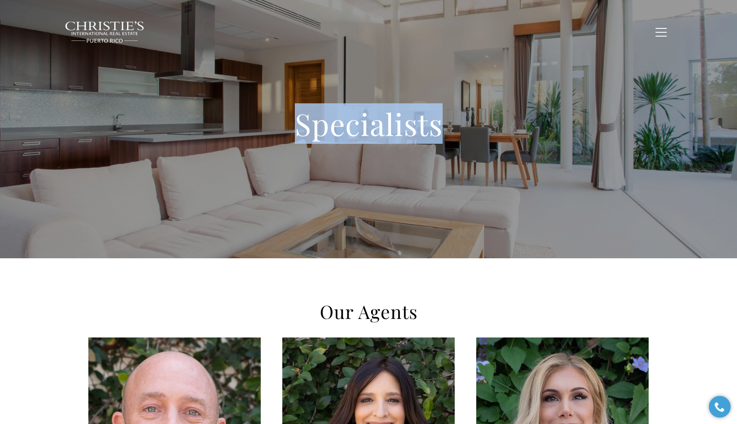
drag, startPoint x: 250, startPoint y: 149, endPoint x: 249, endPoint y: 75, distance: 73.7
click at [249, 75] on div "Specialists" at bounding box center [368, 129] width 737 height 258
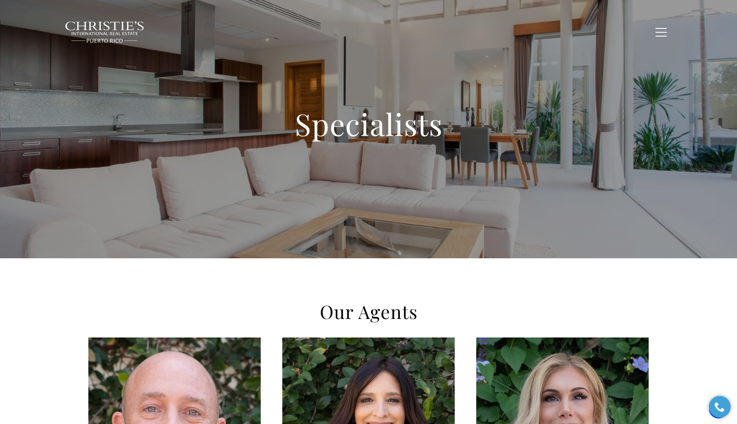
drag, startPoint x: 289, startPoint y: 260, endPoint x: 290, endPoint y: 203, distance: 56.9
